Goal: Task Accomplishment & Management: Use online tool/utility

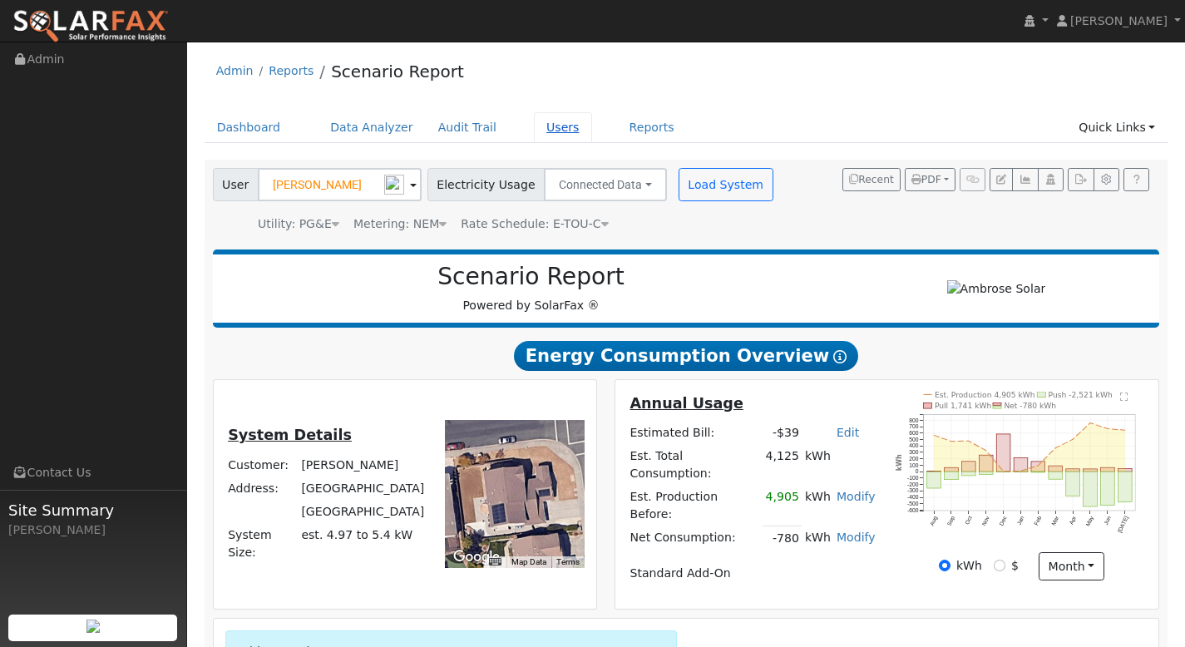
click at [547, 130] on link "Users" at bounding box center [563, 127] width 58 height 31
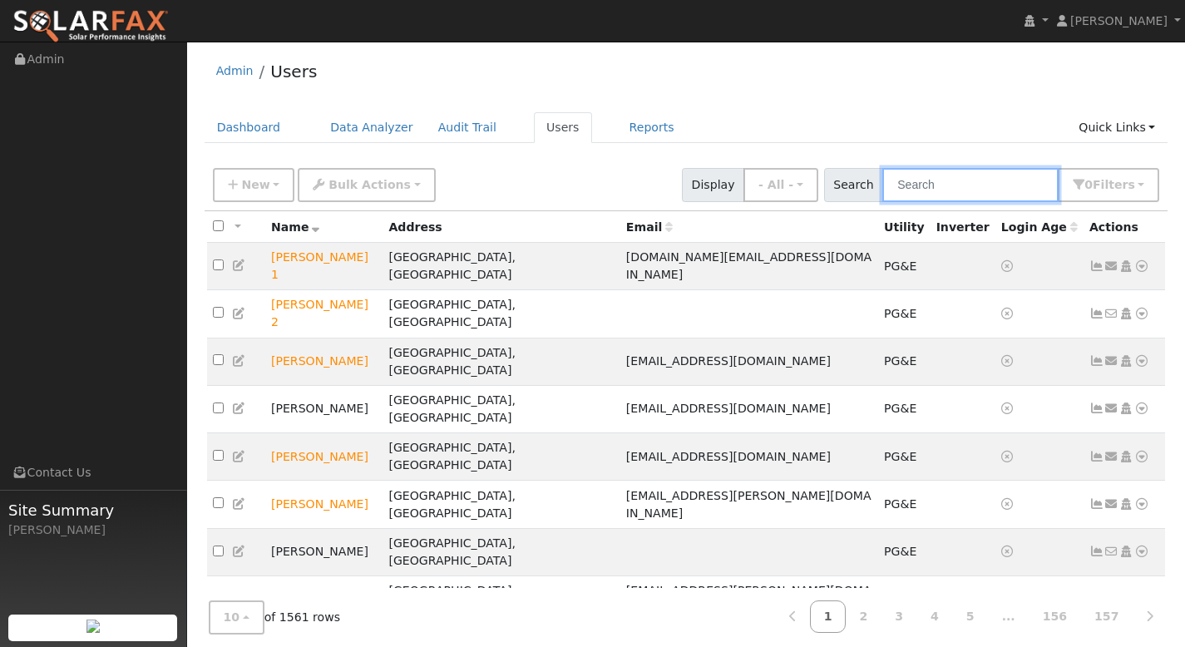
click at [943, 187] on input "text" at bounding box center [970, 185] width 176 height 34
paste input "[PERSON_NAME]"
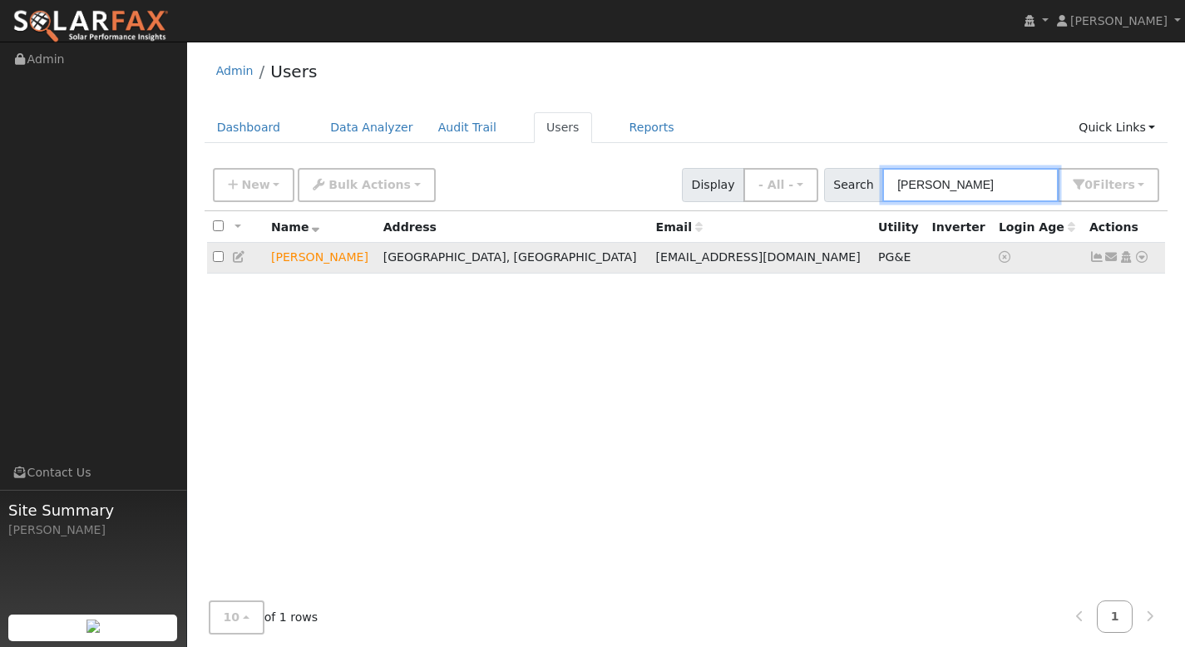
type input "Constance Kasai"
click at [1139, 259] on icon at bounding box center [1141, 257] width 15 height 12
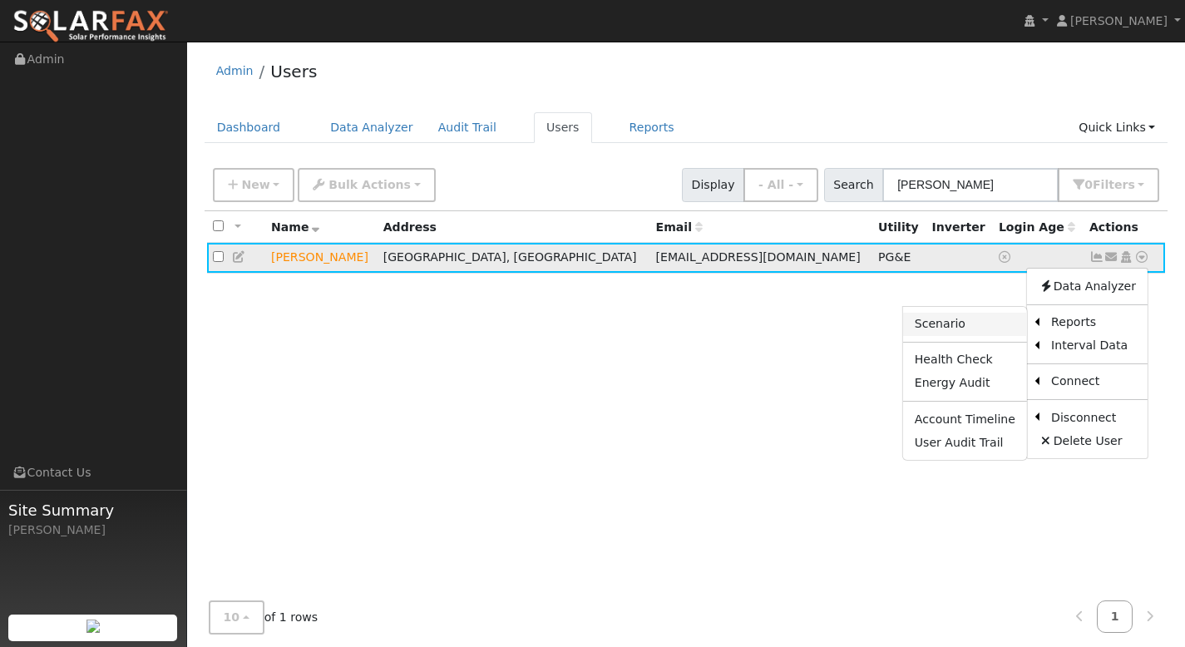
click at [978, 330] on link "Scenario" at bounding box center [965, 324] width 124 height 23
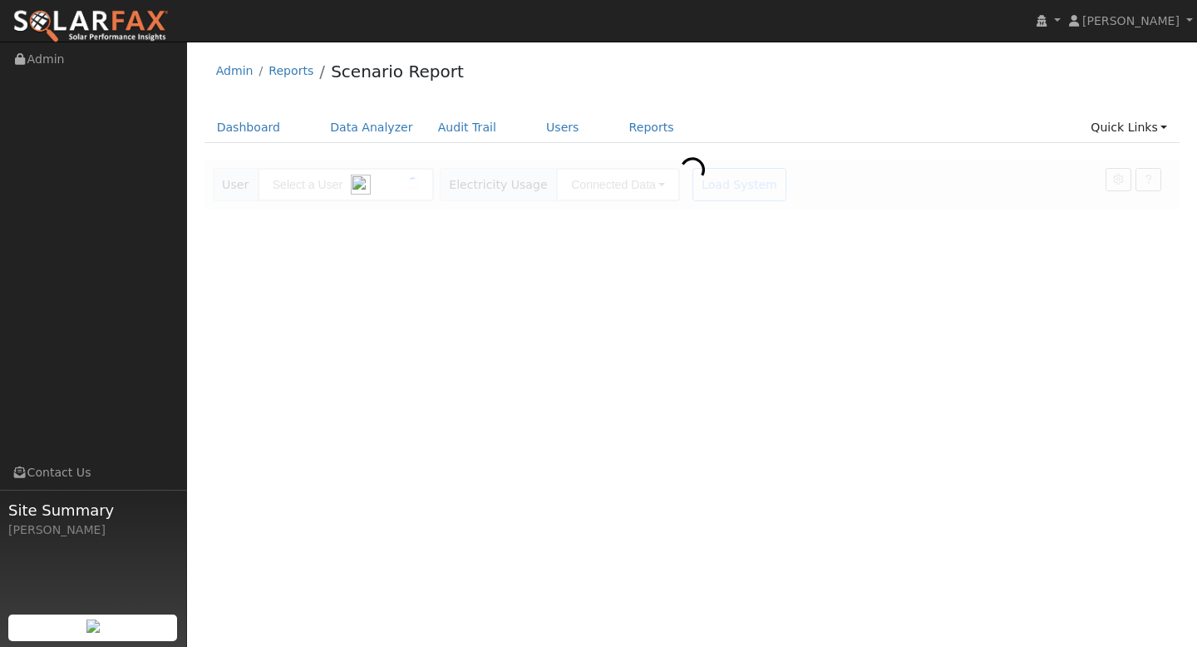
type input "[PERSON_NAME]"
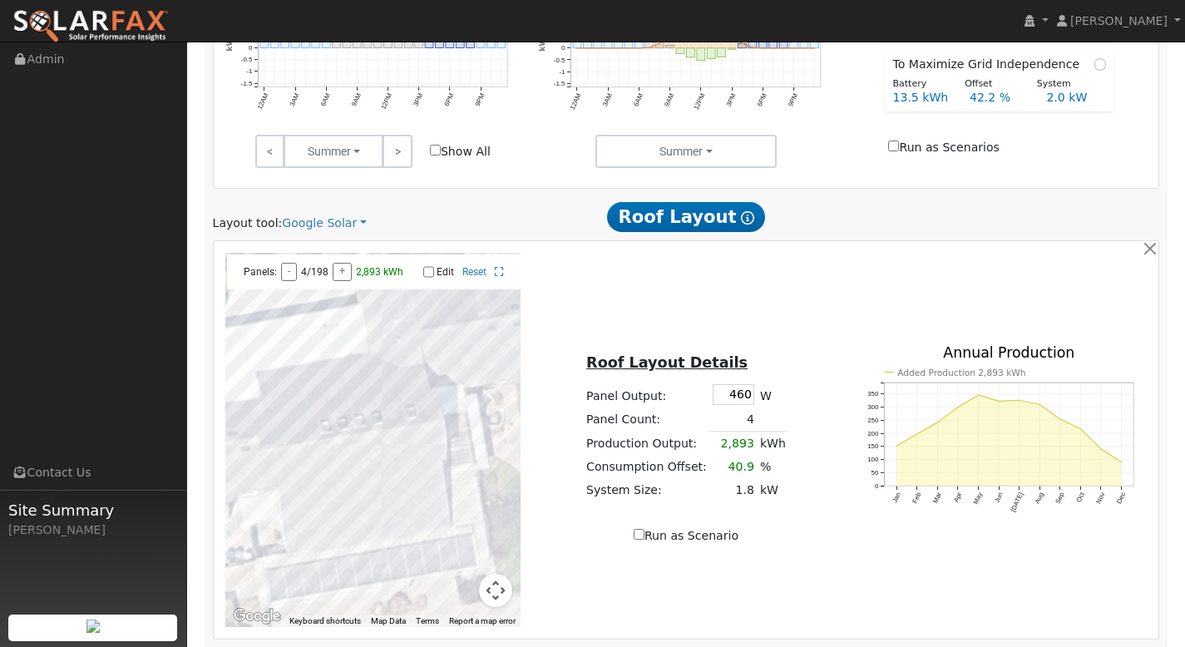
scroll to position [906, 0]
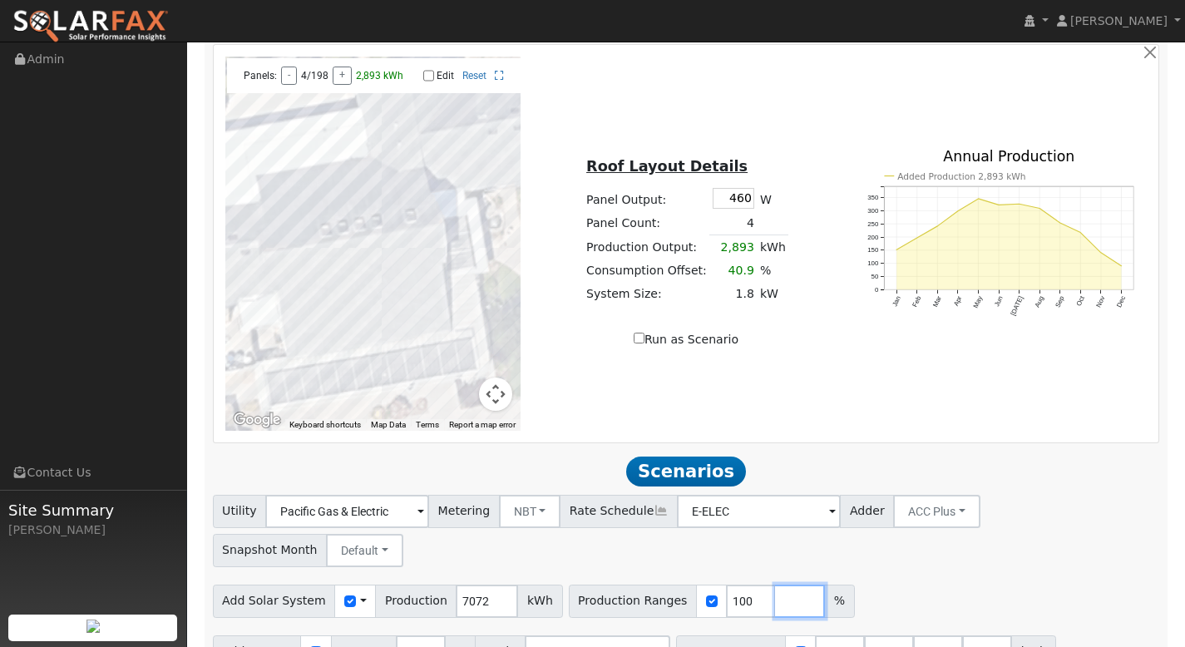
click at [775, 584] on input "number" at bounding box center [800, 600] width 50 height 33
type input "120"
click at [824, 584] on input "number" at bounding box center [849, 600] width 50 height 33
type input "140"
click at [873, 584] on input "number" at bounding box center [898, 600] width 50 height 33
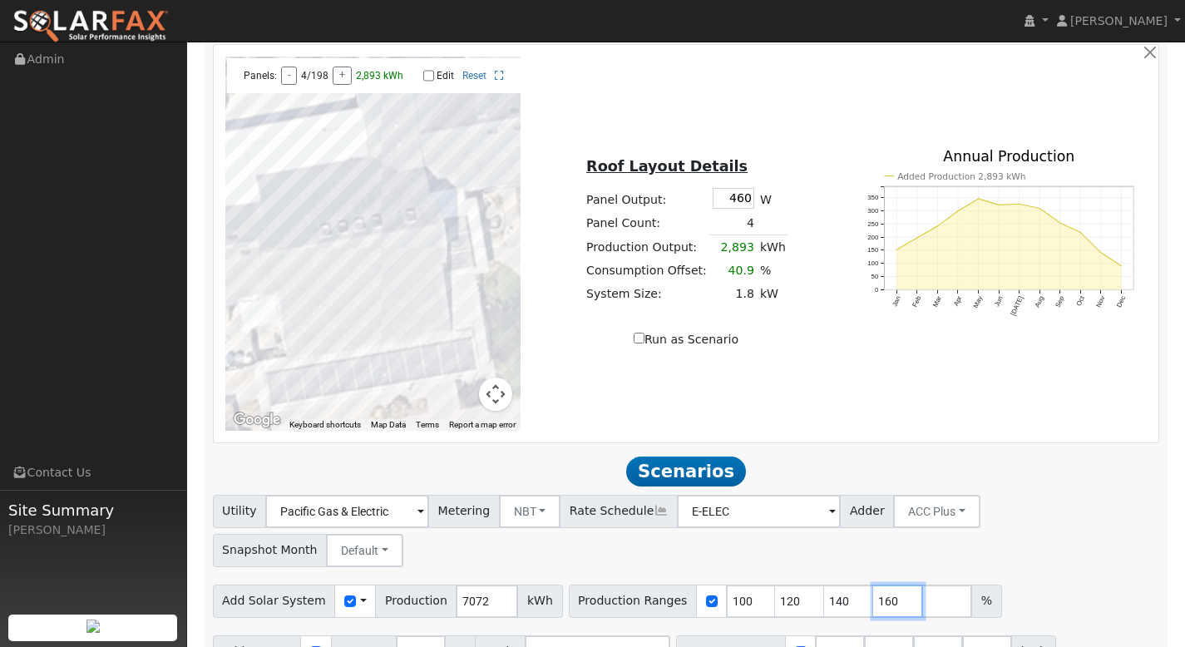
type input "160"
click at [922, 584] on input "number" at bounding box center [947, 600] width 50 height 33
type input "180"
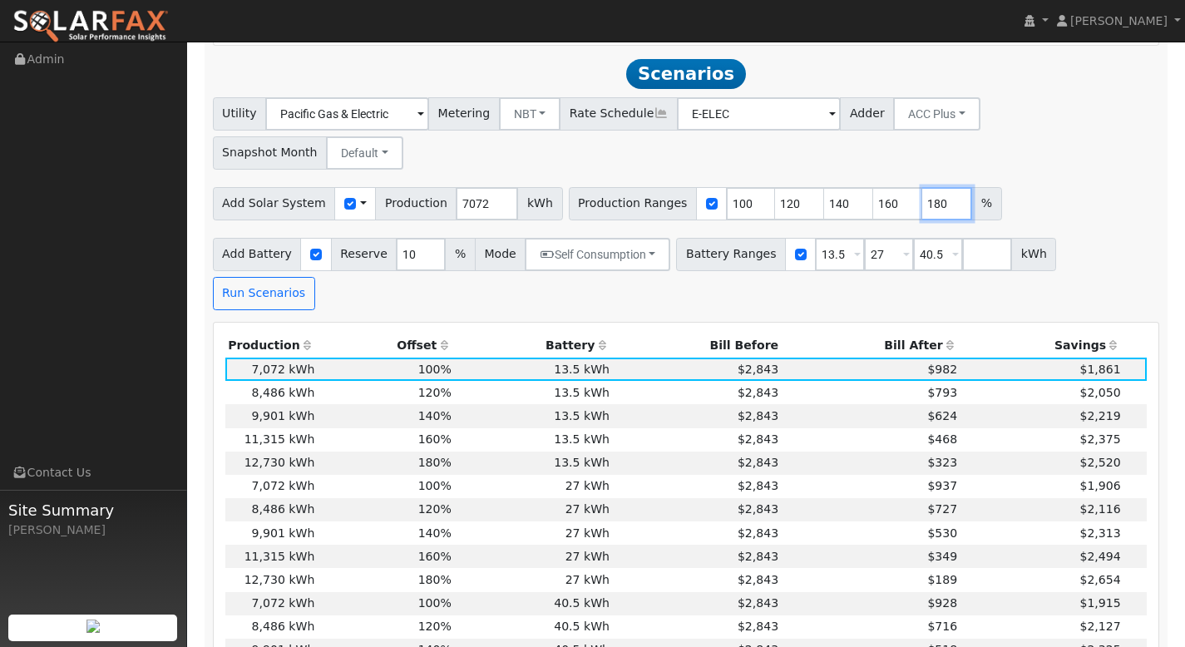
scroll to position [1312, 0]
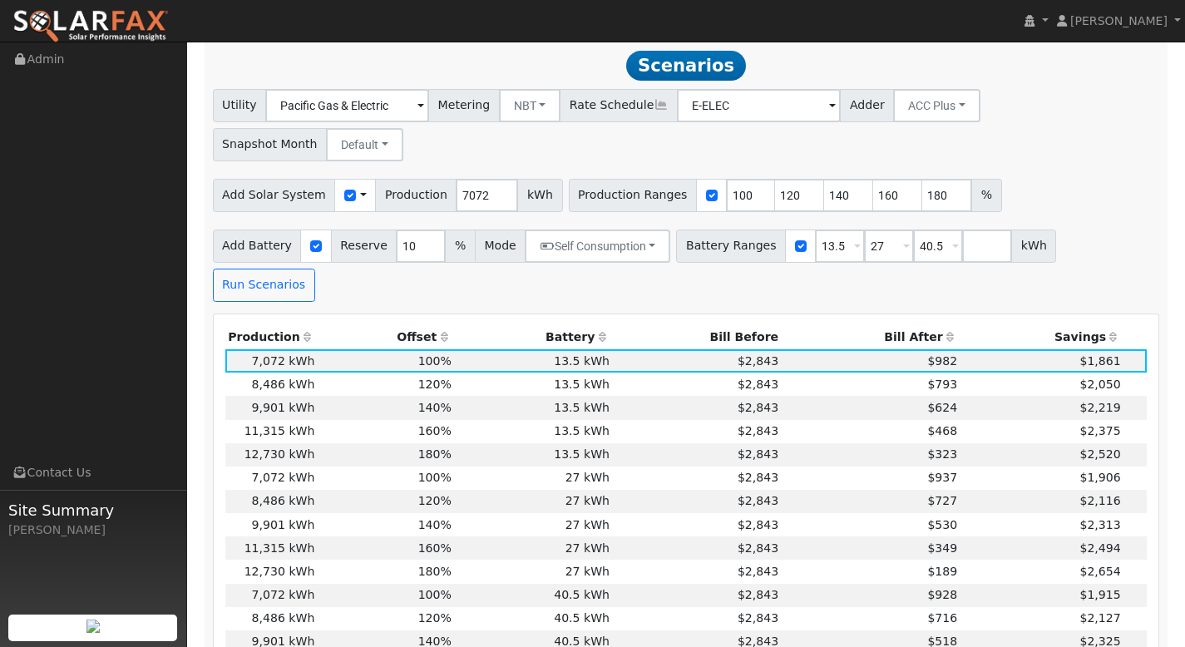
click at [915, 326] on th "Bill After" at bounding box center [870, 337] width 179 height 23
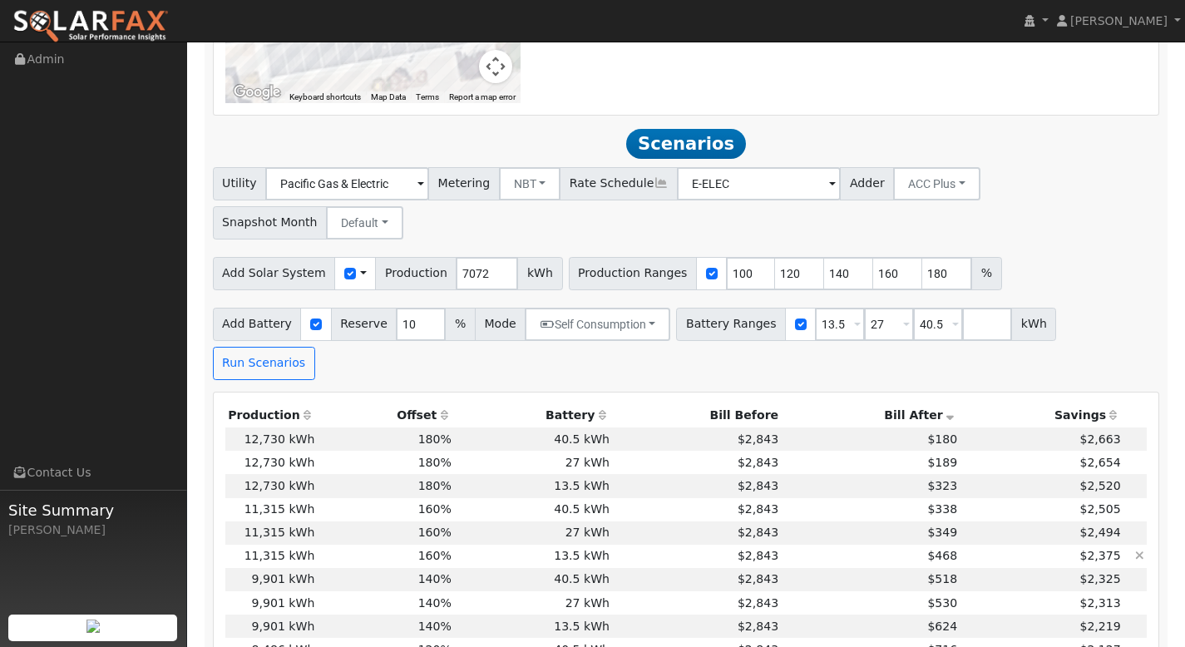
scroll to position [1235, 0]
